Goal: Communication & Community: Share content

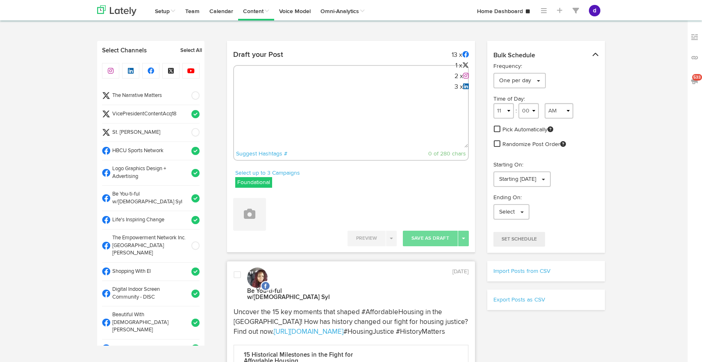
select select "9"
select select "37"
select select "11"
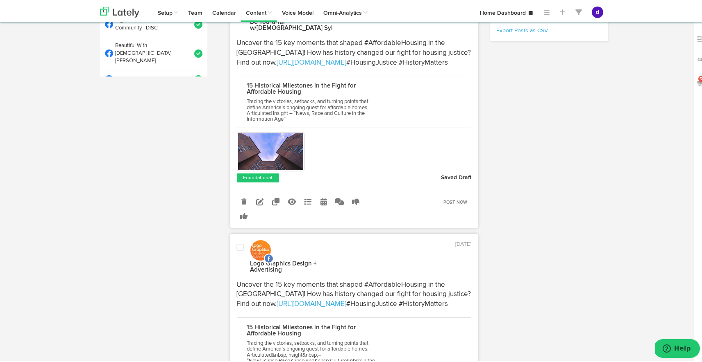
scroll to position [455, 0]
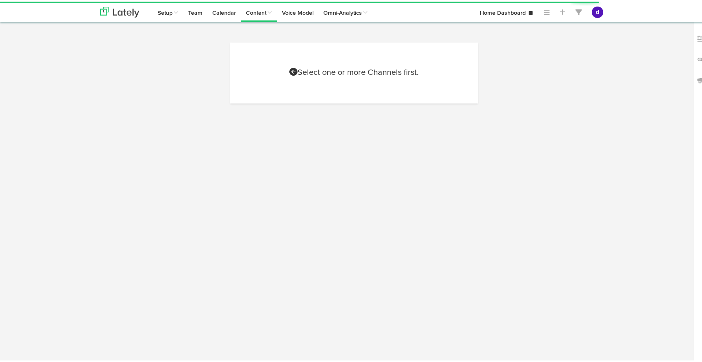
scroll to position [320, 0]
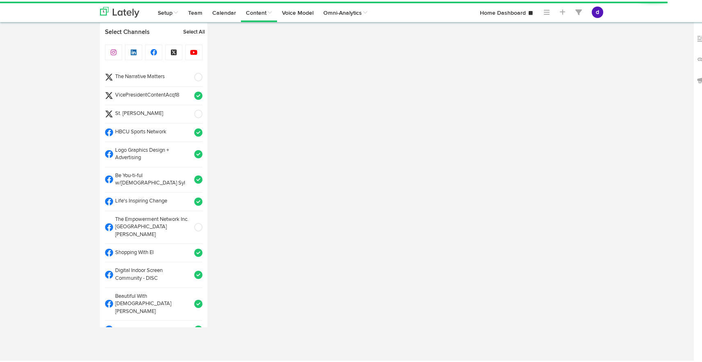
radio input "true"
select select "4"
select select "03"
select select "PM"
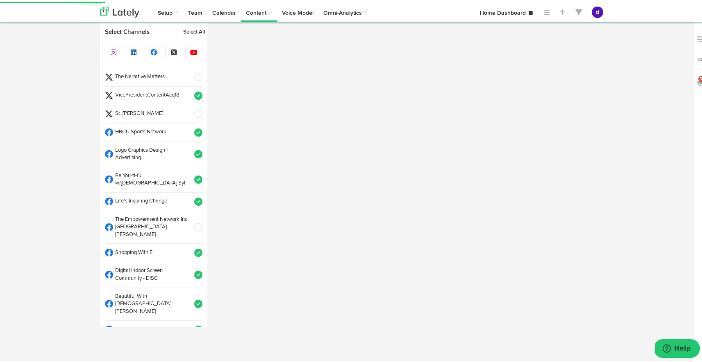
select select "11"
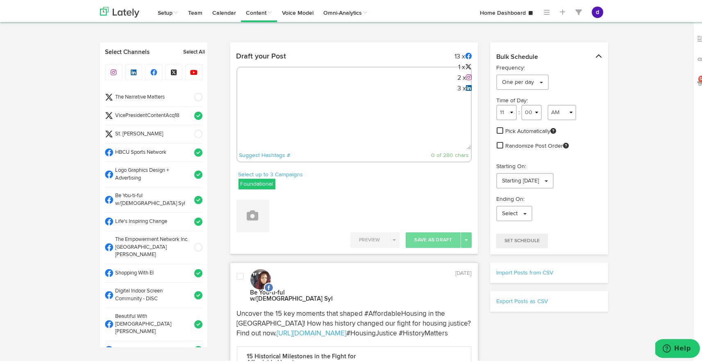
click at [321, 105] on textarea at bounding box center [354, 121] width 234 height 54
paste textarea "[URL][DOMAIN_NAME][DATE]"
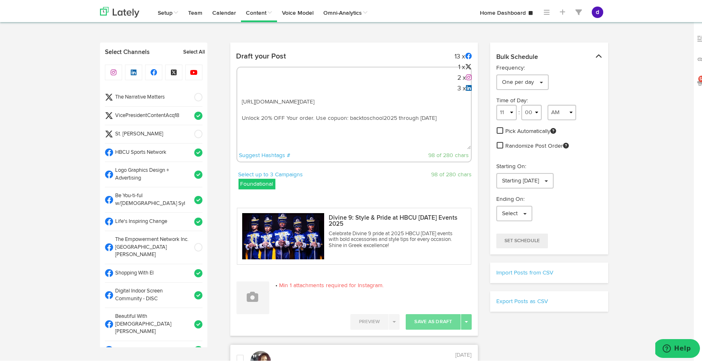
drag, startPoint x: 329, startPoint y: 124, endPoint x: 334, endPoint y: 125, distance: 4.9
click at [335, 125] on textarea "[URL][DOMAIN_NAME][DATE] Unlock 20% OFF Your order. Use copuon: backtoschool202…" at bounding box center [354, 121] width 234 height 54
click at [239, 91] on div "[URL][DOMAIN_NAME][DATE] Unlock 20% OFF Your order. Use coupon: backtoschool202…" at bounding box center [354, 113] width 236 height 96
click at [239, 98] on textarea "[URL][DOMAIN_NAME][DATE] Unlock 20% OFF Your order. Use coupon: backtoschool202…" at bounding box center [354, 121] width 234 height 54
paste textarea "Step out in style this [DATE]! Celebrate Divine 9 pride with bold accessories f…"
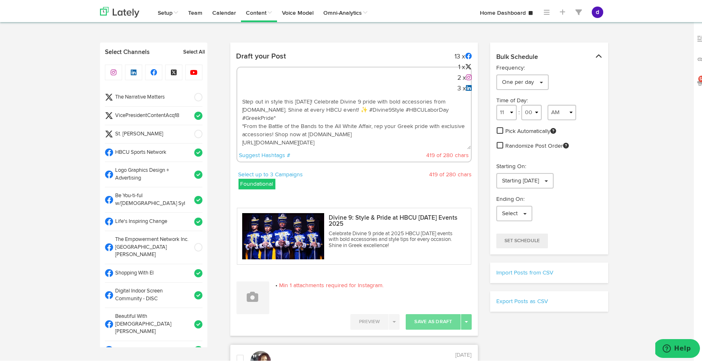
drag, startPoint x: 306, startPoint y: 118, endPoint x: 237, endPoint y: 97, distance: 71.5
click at [237, 97] on textarea "Step out in style this [DATE]! Celebrate Divine 9 pride with bold accessories f…" at bounding box center [354, 121] width 234 height 54
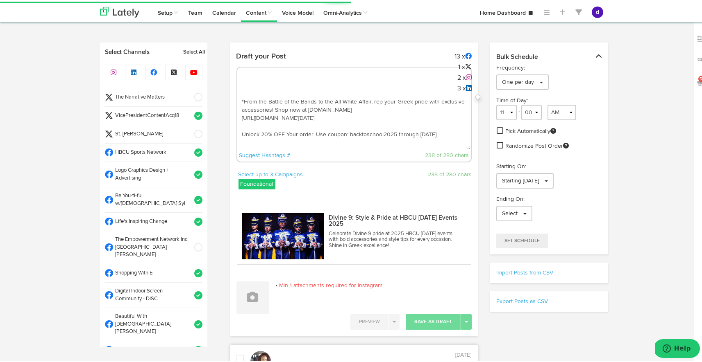
click at [424, 99] on textarea ""From the Battle of the Bands to the All White Affair, rep your Greek pride wit…" at bounding box center [354, 121] width 234 height 54
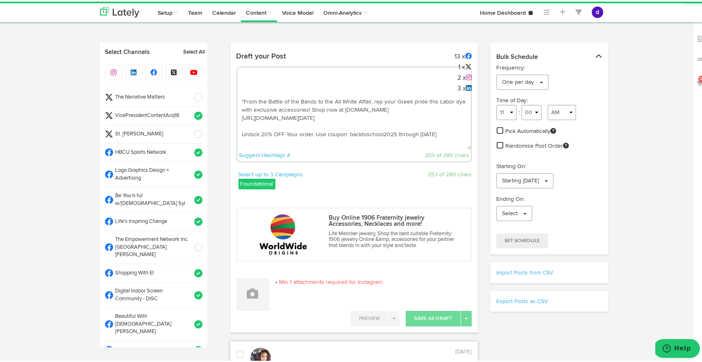
click at [433, 99] on textarea ""From the Battle of the Bands to the All White Affair, rep your Greek pride thi…" at bounding box center [354, 121] width 234 height 54
drag, startPoint x: 461, startPoint y: 99, endPoint x: 451, endPoint y: 99, distance: 9.8
click at [451, 99] on textarea ""From the Battle of the Bands to the All White Affair, rep your Greek pride thi…" at bounding box center [354, 121] width 234 height 54
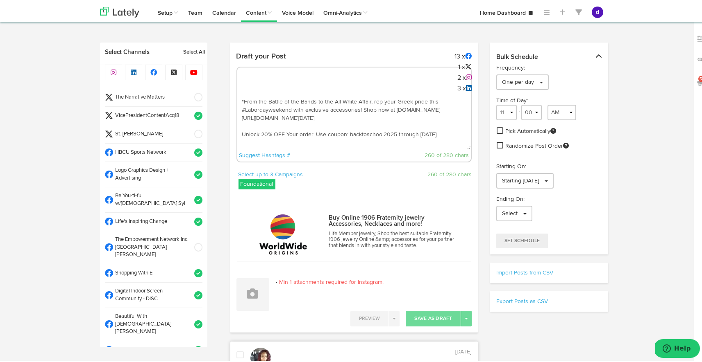
click at [281, 124] on textarea ""From the Battle of the Bands to the All White Affair, rep your Greek pride thi…" at bounding box center [354, 121] width 234 height 54
click at [270, 120] on textarea ""From the Battle of the Bands to the All White Affair, rep your Greek pride thi…" at bounding box center [354, 121] width 234 height 54
click at [270, 125] on textarea ""From the Battle of the Bands to the All White Affair, rep your Greek pride thi…" at bounding box center [354, 121] width 234 height 54
click at [258, 130] on textarea ""From the Battle of the Bands to the All White Affair, rep your Greek pride thi…" at bounding box center [354, 121] width 234 height 54
paste textarea "#HBCULaborDay #Divine9Style"
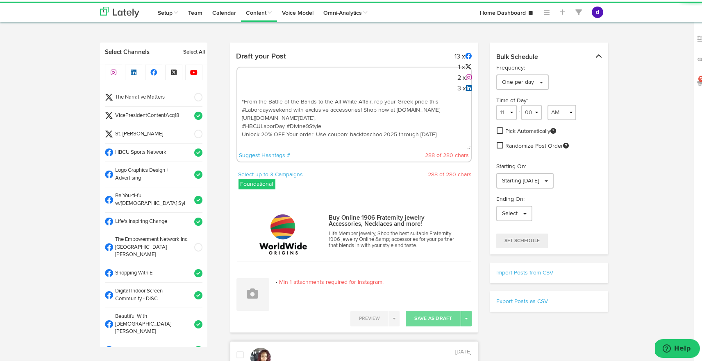
type textarea ""From the Battle of the Bands to the All White Affair, rep your Greek pride thi…"
click at [240, 310] on div "Preview Enable Live Preview Save As Draft Toggle Dropdown Schedule Queue Save a…" at bounding box center [354, 318] width 248 height 16
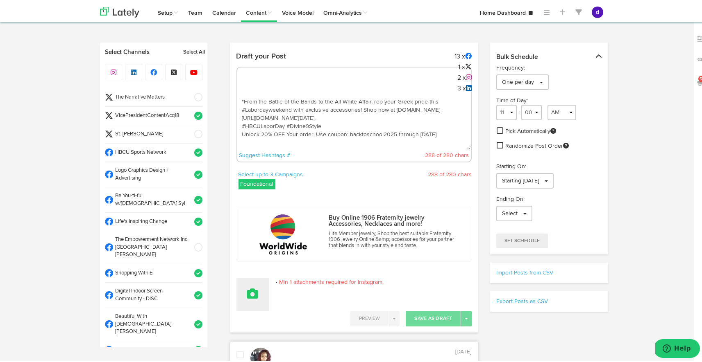
click at [249, 299] on button at bounding box center [252, 293] width 33 height 33
click at [254, 341] on link "Upload Images" at bounding box center [275, 346] width 77 height 13
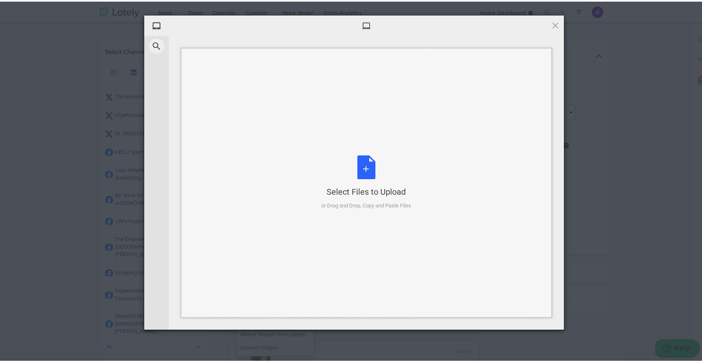
click at [359, 164] on div "Select Files to Upload or Drag and Drop, Copy and Paste Files" at bounding box center [367, 181] width 90 height 54
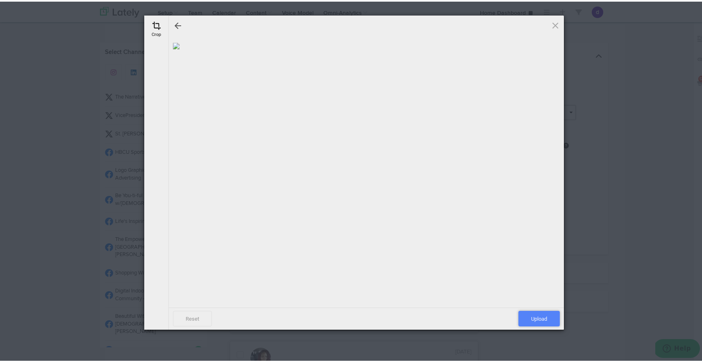
click at [542, 316] on span "Upload" at bounding box center [538, 318] width 41 height 16
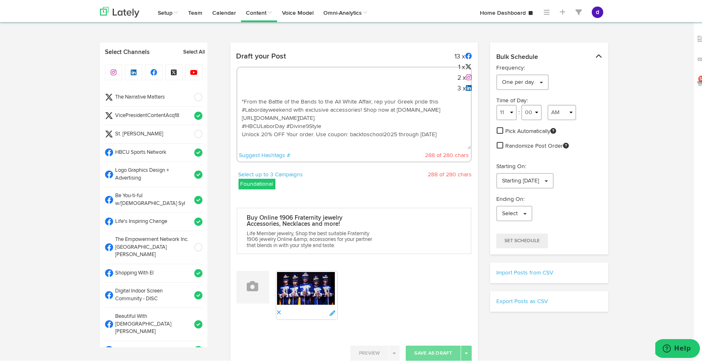
click at [190, 93] on span at bounding box center [196, 96] width 14 height 8
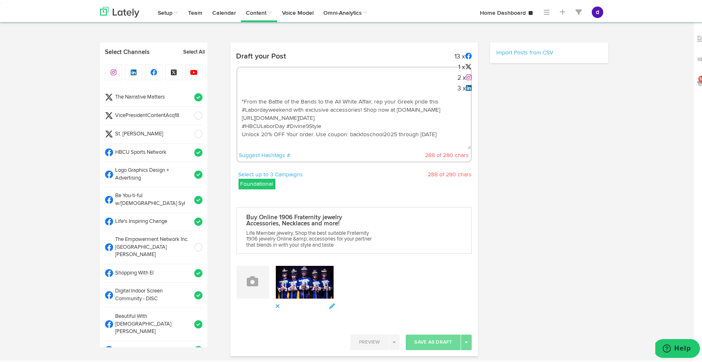
select select "11"
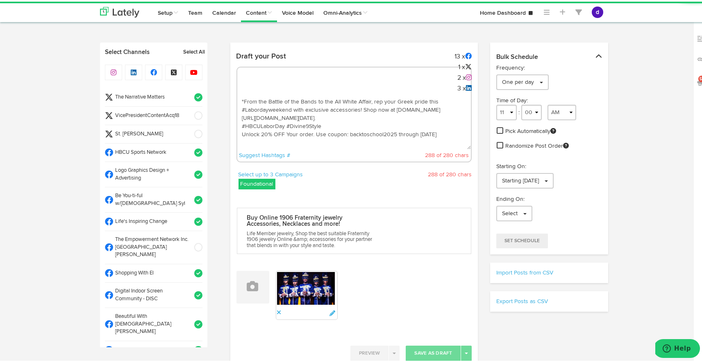
scroll to position [2, 0]
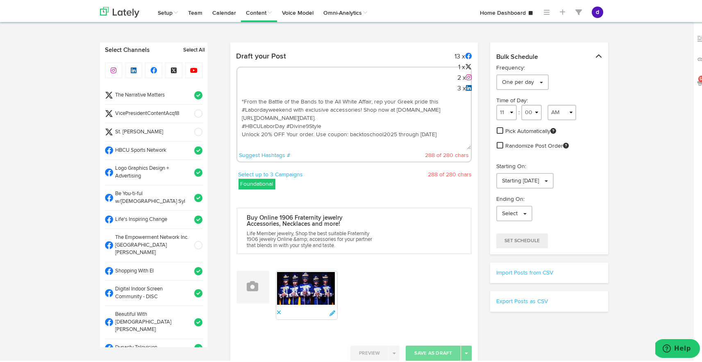
click at [284, 141] on textarea ""From the Battle of the Bands to the All White Affair, rep your Greek pride thi…" at bounding box center [354, 121] width 234 height 54
drag, startPoint x: 450, startPoint y: 108, endPoint x: 385, endPoint y: 109, distance: 65.6
click at [385, 109] on textarea ""From the Battle of the Bands to the All White Affair, rep your Greek pride thi…" at bounding box center [354, 121] width 234 height 54
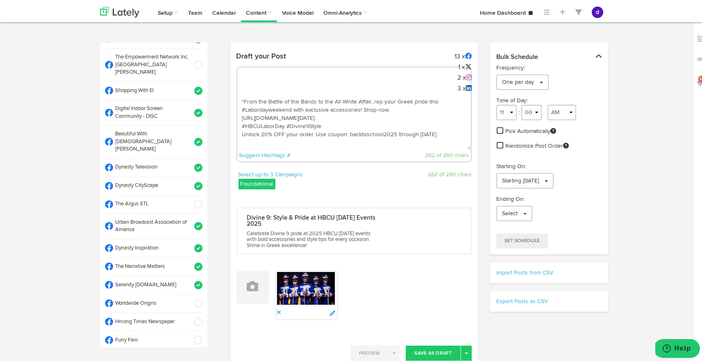
scroll to position [185, 0]
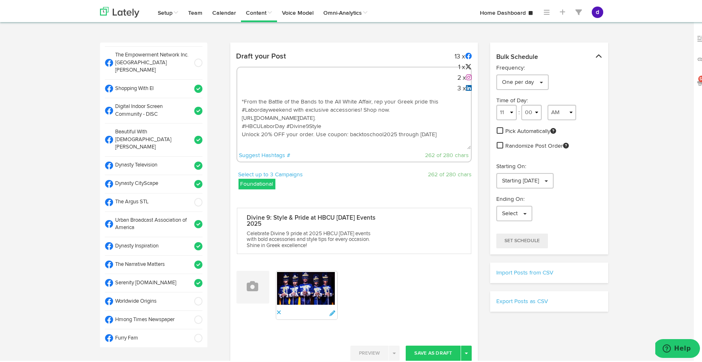
type textarea ""From the Battle of the Bands to the All White Affair, rep your Greek pride thi…"
click at [189, 197] on span at bounding box center [196, 201] width 14 height 8
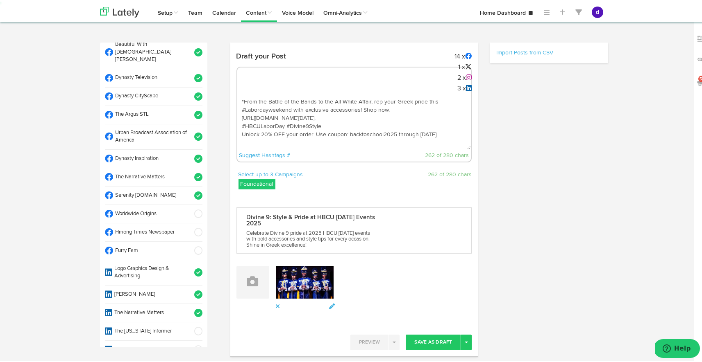
select select "11"
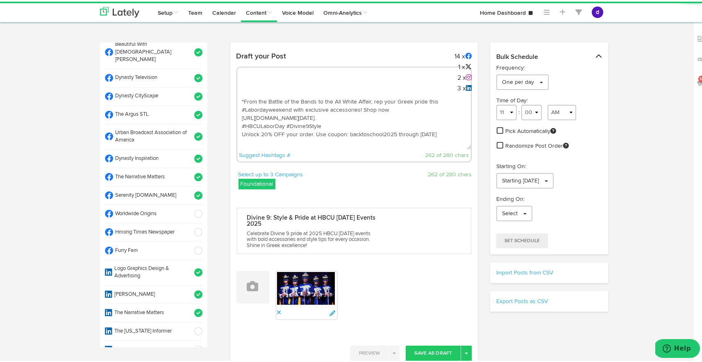
scroll to position [273, 0]
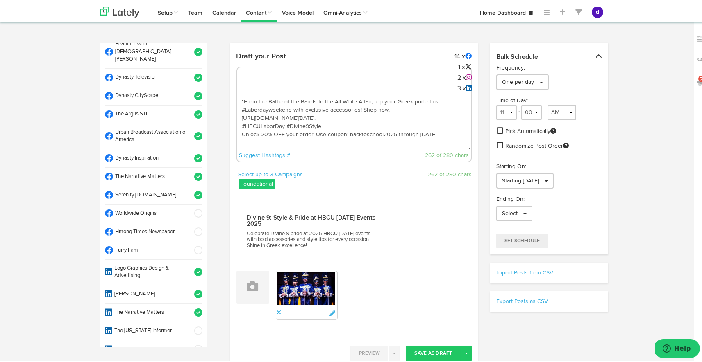
click at [189, 208] on span at bounding box center [196, 212] width 14 height 8
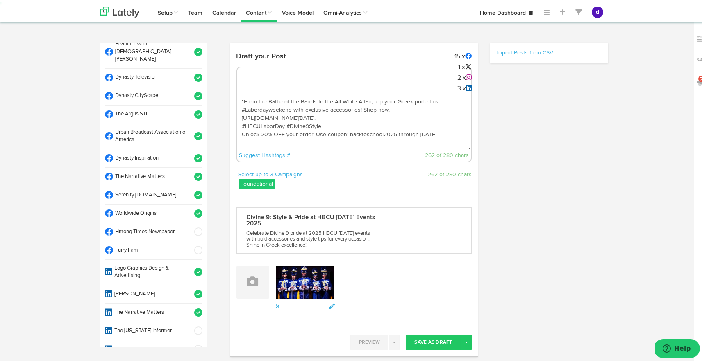
select select "11"
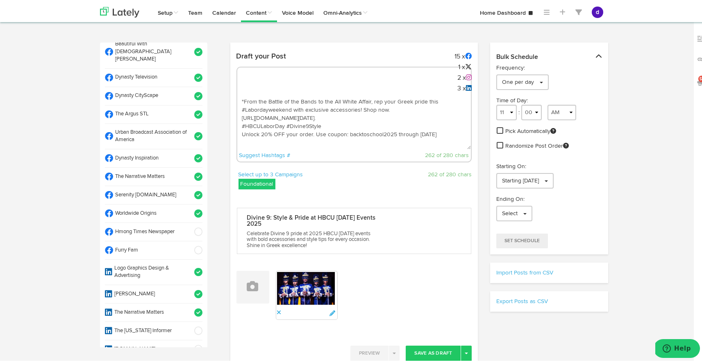
click at [190, 245] on span at bounding box center [196, 249] width 14 height 8
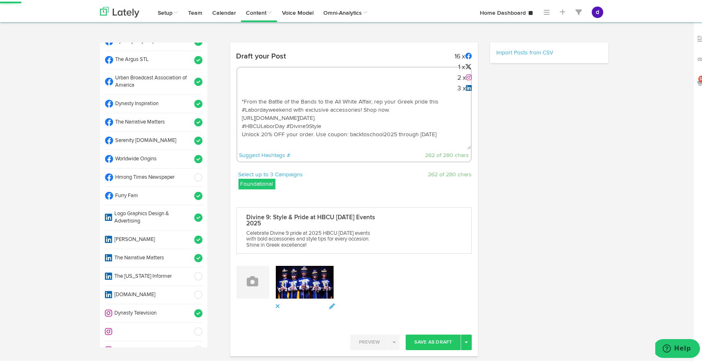
scroll to position [330, 0]
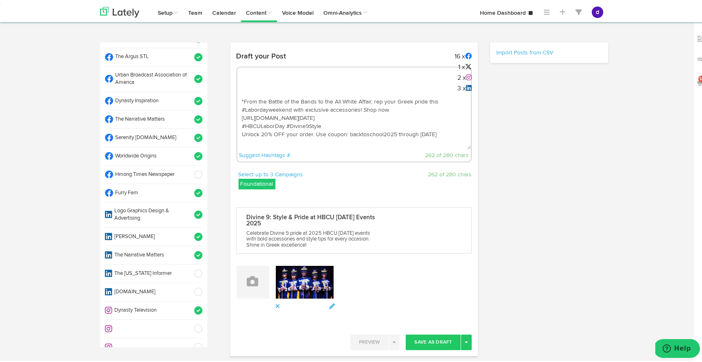
select select "11"
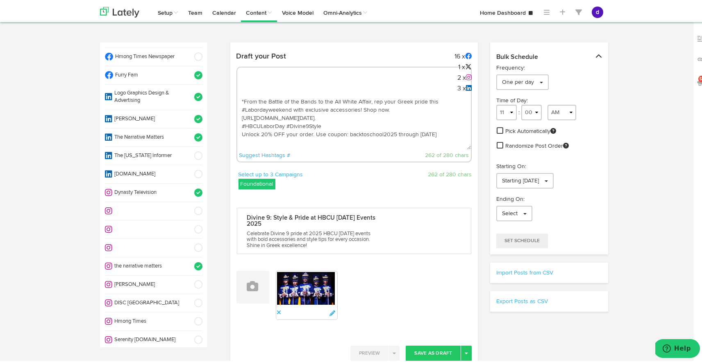
scroll to position [449, 0]
click at [189, 278] on span at bounding box center [196, 282] width 14 height 8
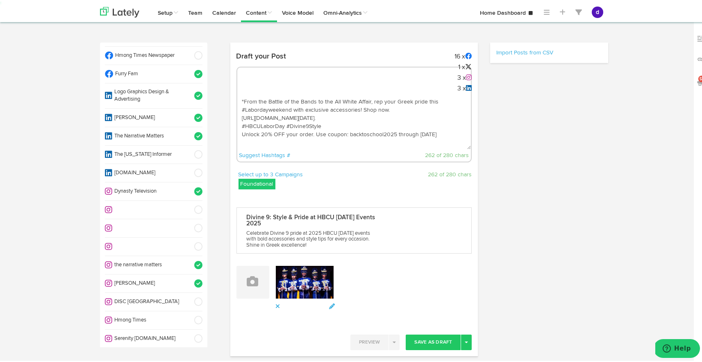
click at [189, 333] on span at bounding box center [196, 337] width 14 height 8
select select "11"
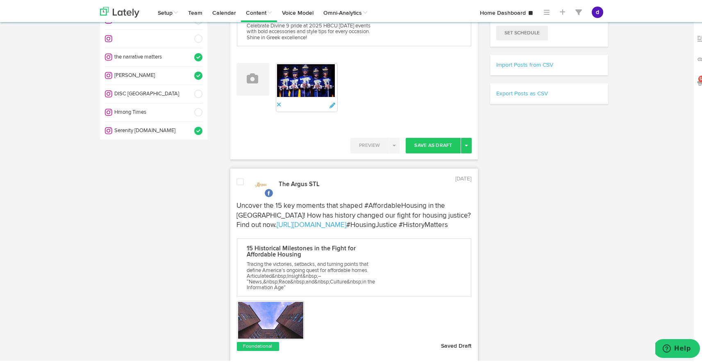
scroll to position [219, 0]
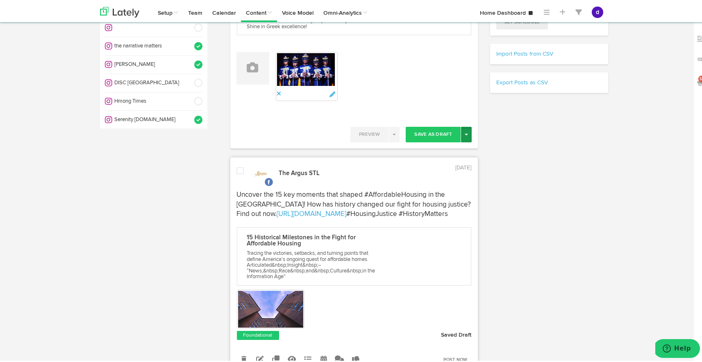
click at [464, 132] on span "button" at bounding box center [465, 133] width 3 height 2
click at [440, 199] on link "Post Now" at bounding box center [437, 202] width 67 height 13
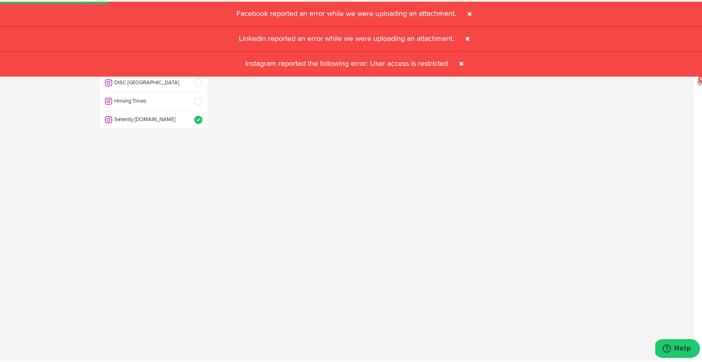
select select "11"
